Goal: Information Seeking & Learning: Find specific fact

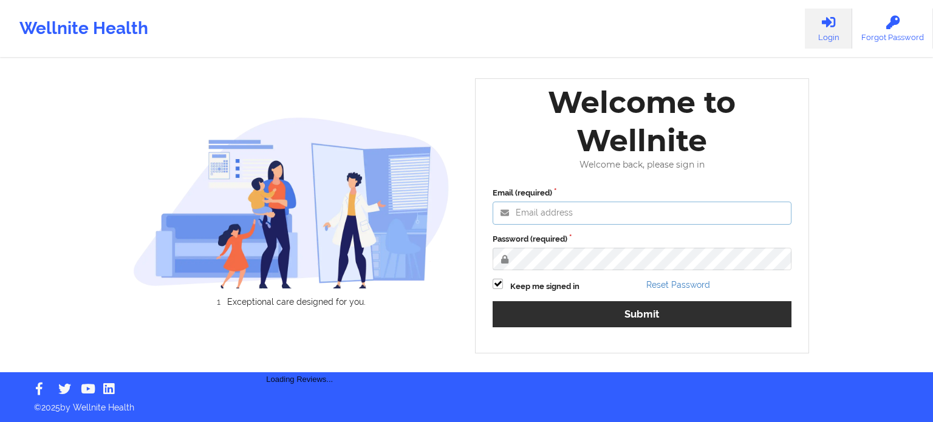
type input "[PERSON_NAME][EMAIL_ADDRESS][PERSON_NAME][DOMAIN_NAME]"
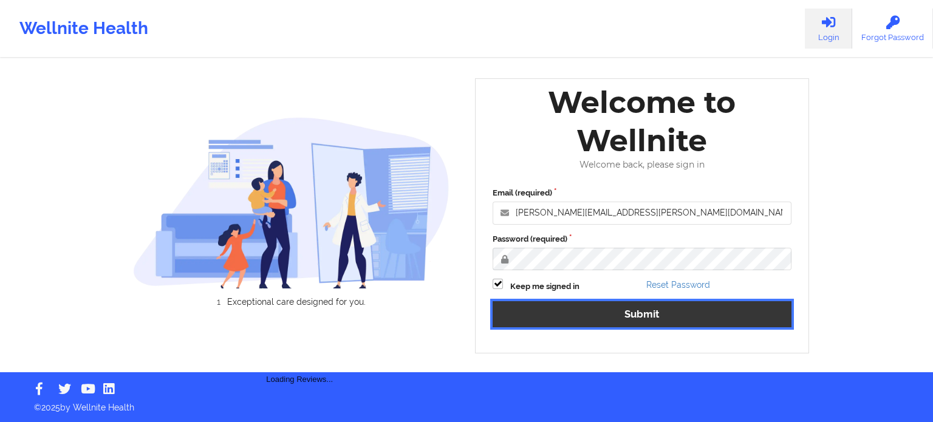
click at [619, 320] on button "Submit" at bounding box center [642, 314] width 299 height 26
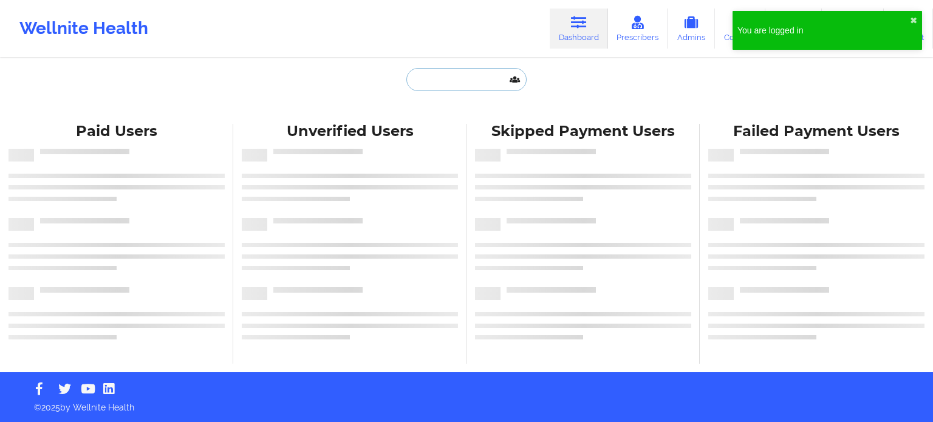
click at [478, 84] on input "text" at bounding box center [466, 79] width 120 height 23
paste input "[EMAIL_ADDRESS][DOMAIN_NAME]"
type input "[EMAIL_ADDRESS][DOMAIN_NAME]"
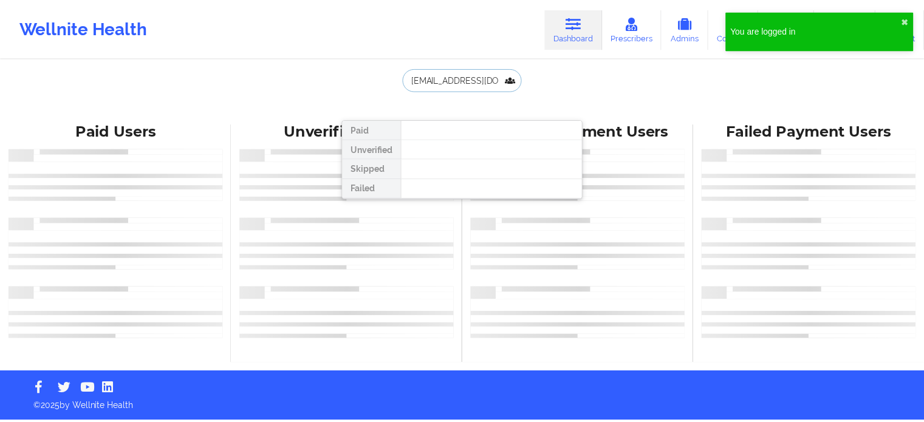
scroll to position [0, 44]
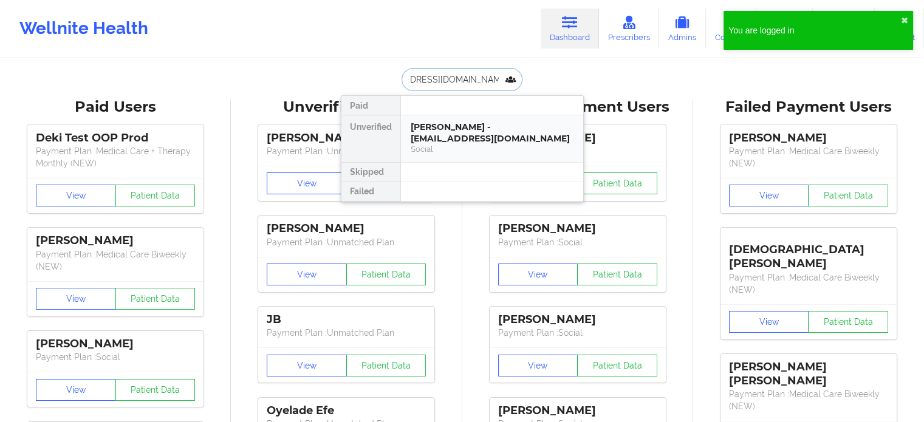
click at [469, 132] on div "[PERSON_NAME] - [EMAIL_ADDRESS][DOMAIN_NAME]" at bounding box center [492, 132] width 163 height 22
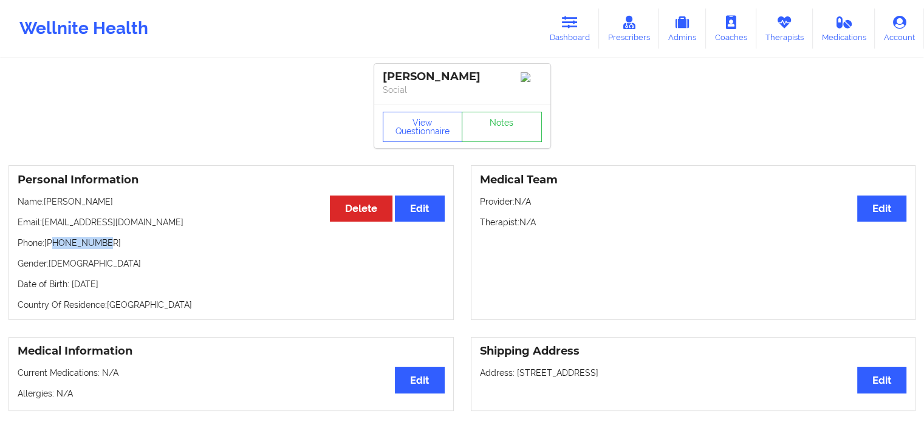
copy p "7869202136"
drag, startPoint x: 89, startPoint y: 247, endPoint x: 53, endPoint y: 253, distance: 36.8
click at [53, 253] on div "Personal Information Edit Delete Name: [PERSON_NAME] Email: [EMAIL_ADDRESS][DOM…" at bounding box center [231, 242] width 445 height 155
click at [575, 31] on link "Dashboard" at bounding box center [570, 29] width 58 height 40
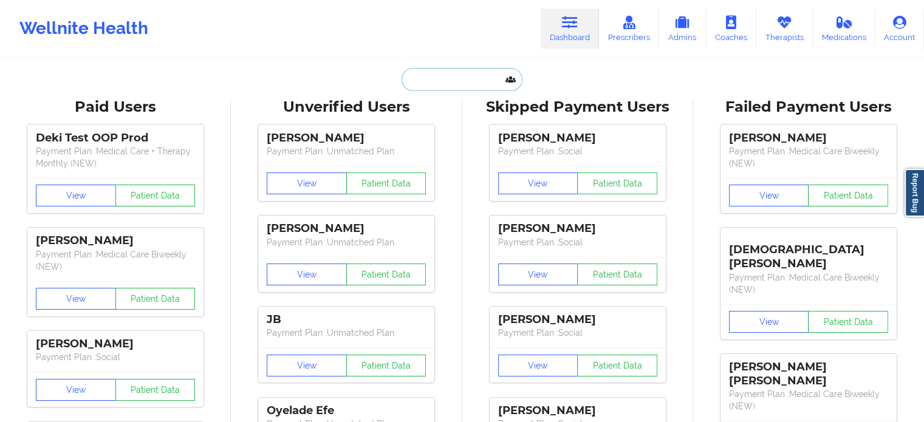
click at [434, 77] on input "text" at bounding box center [461, 79] width 120 height 23
paste input "[EMAIL_ADDRESS][DOMAIN_NAME]"
type input "[EMAIL_ADDRESS][DOMAIN_NAME]"
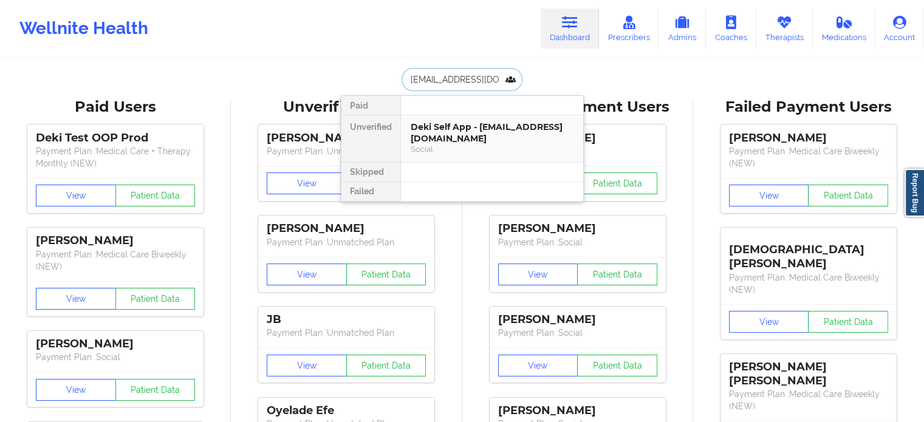
click at [449, 146] on div "Social" at bounding box center [492, 149] width 163 height 10
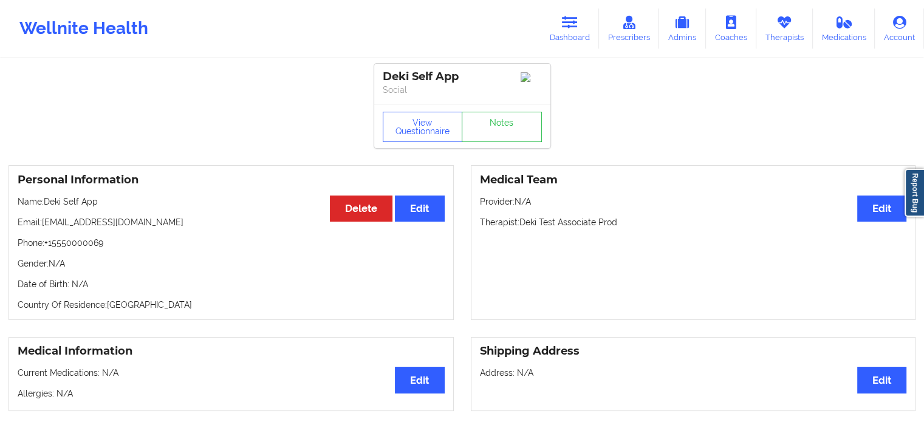
click at [565, 35] on link "Dashboard" at bounding box center [570, 29] width 58 height 40
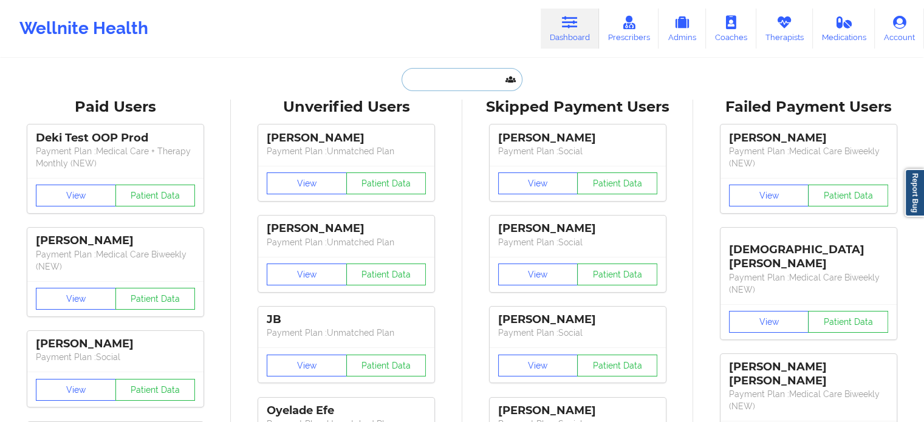
click at [454, 73] on input "text" at bounding box center [461, 79] width 120 height 23
paste input "[PHONE_NUMBER]"
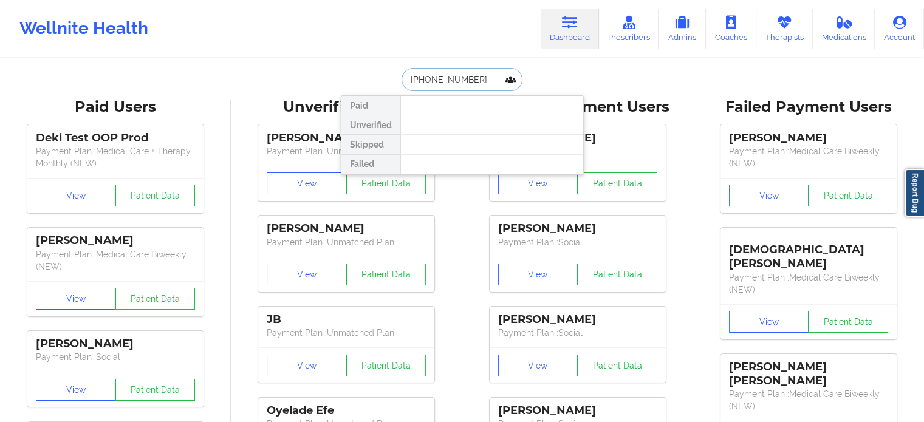
click at [413, 75] on input "[PHONE_NUMBER]" at bounding box center [461, 79] width 120 height 23
type input "2816839564"
